Goal: Task Accomplishment & Management: Manage account settings

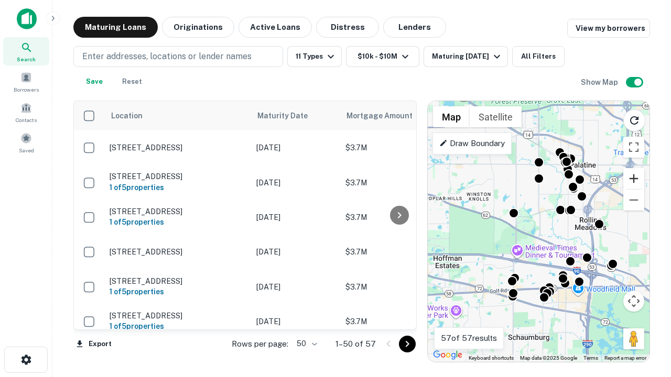
click at [633, 179] on button "Zoom in" at bounding box center [633, 178] width 21 height 21
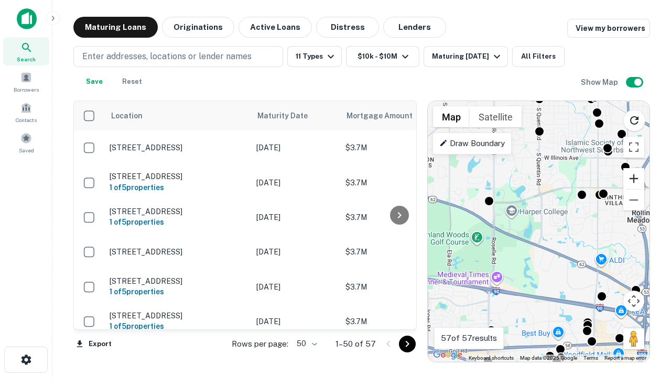
click at [633, 179] on button "Zoom in" at bounding box center [633, 178] width 21 height 21
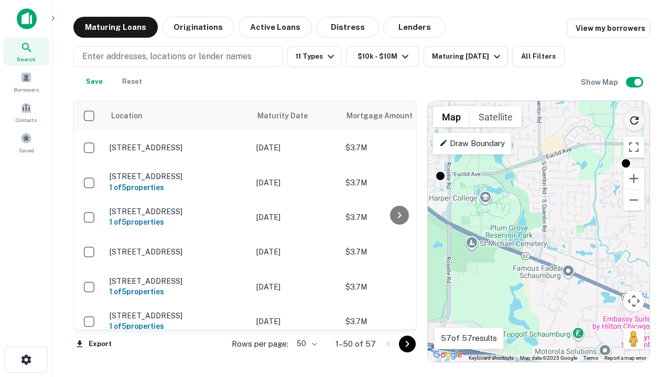
click at [634, 118] on icon "Reload search area" at bounding box center [634, 120] width 13 height 13
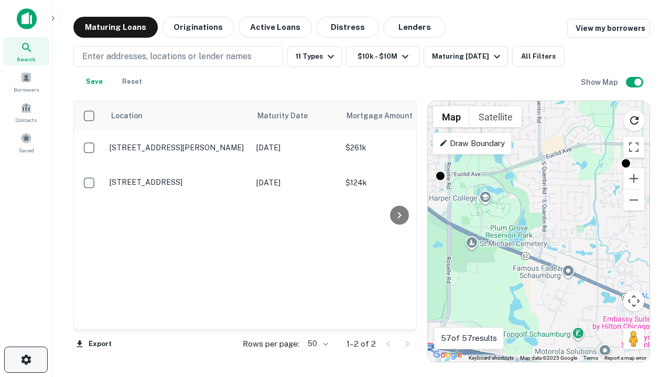
click at [26, 360] on icon "button" at bounding box center [26, 360] width 13 height 13
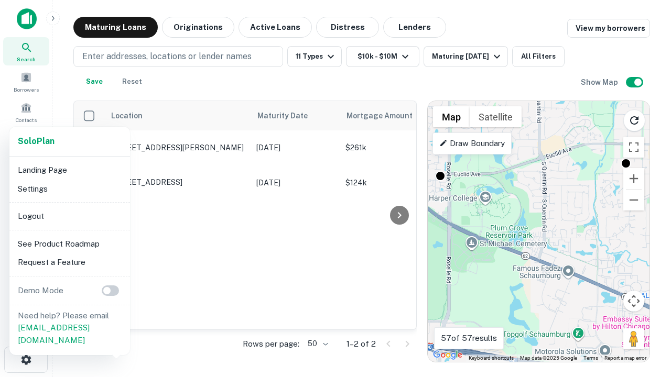
click at [69, 216] on li "Logout" at bounding box center [70, 216] width 112 height 19
